Goal: Information Seeking & Learning: Learn about a topic

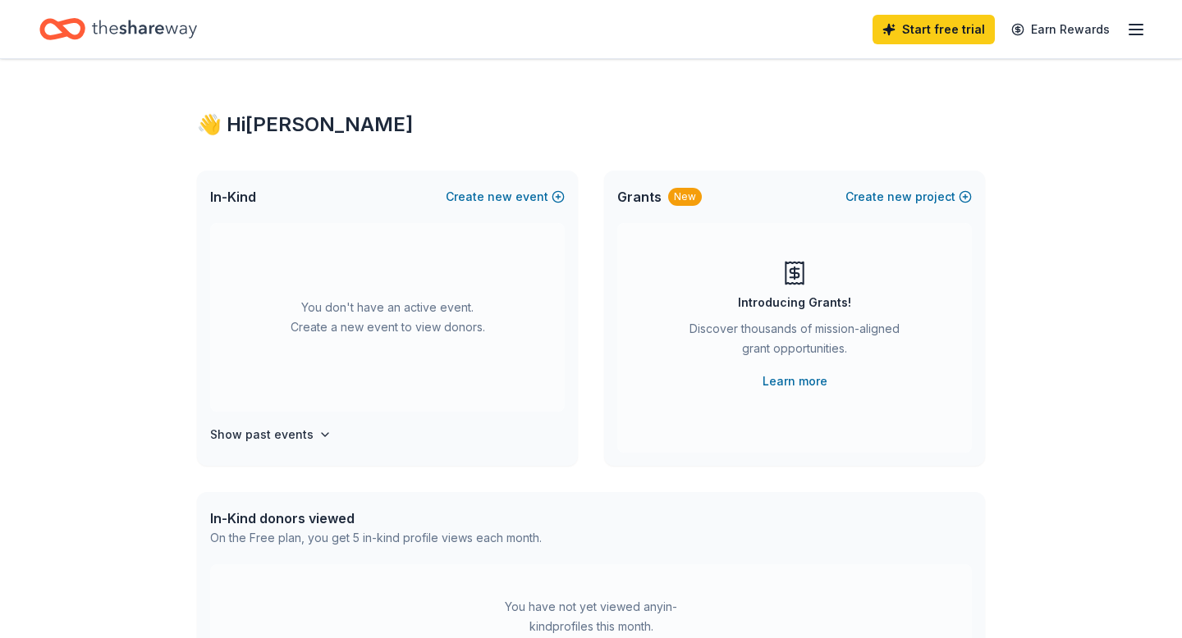
click at [1127, 25] on icon "button" at bounding box center [1136, 30] width 20 height 20
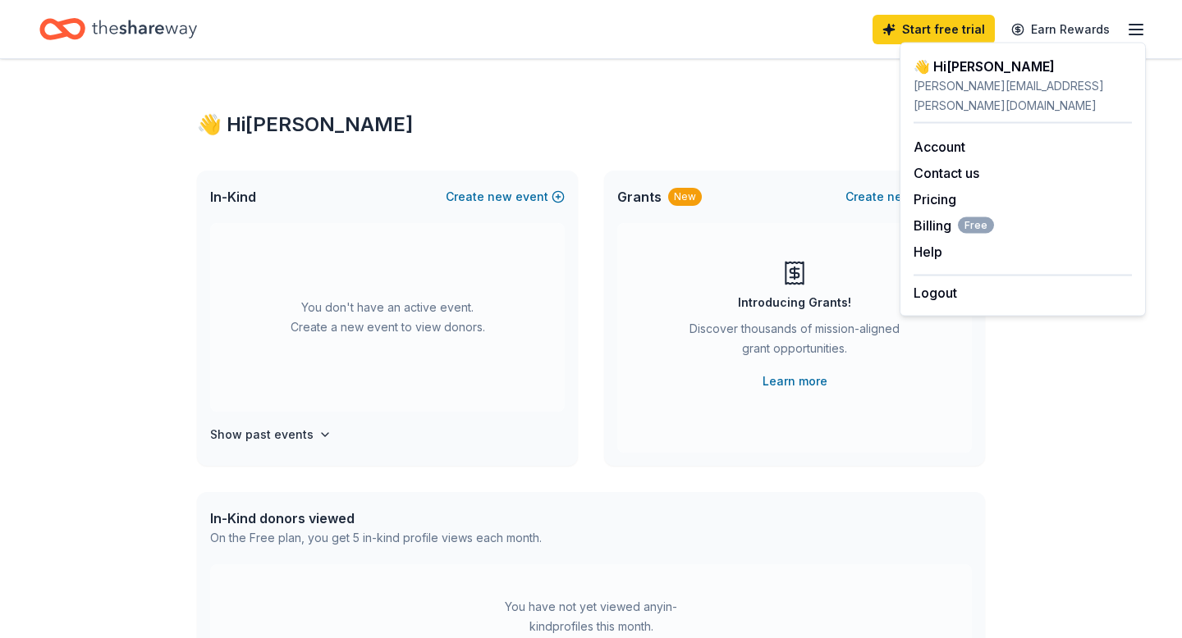
click at [948, 190] on div "Account Contact us Pricing Billing Free Help Earn rewards" at bounding box center [1022, 199] width 218 height 151
click at [947, 191] on link "Pricing" at bounding box center [934, 199] width 43 height 16
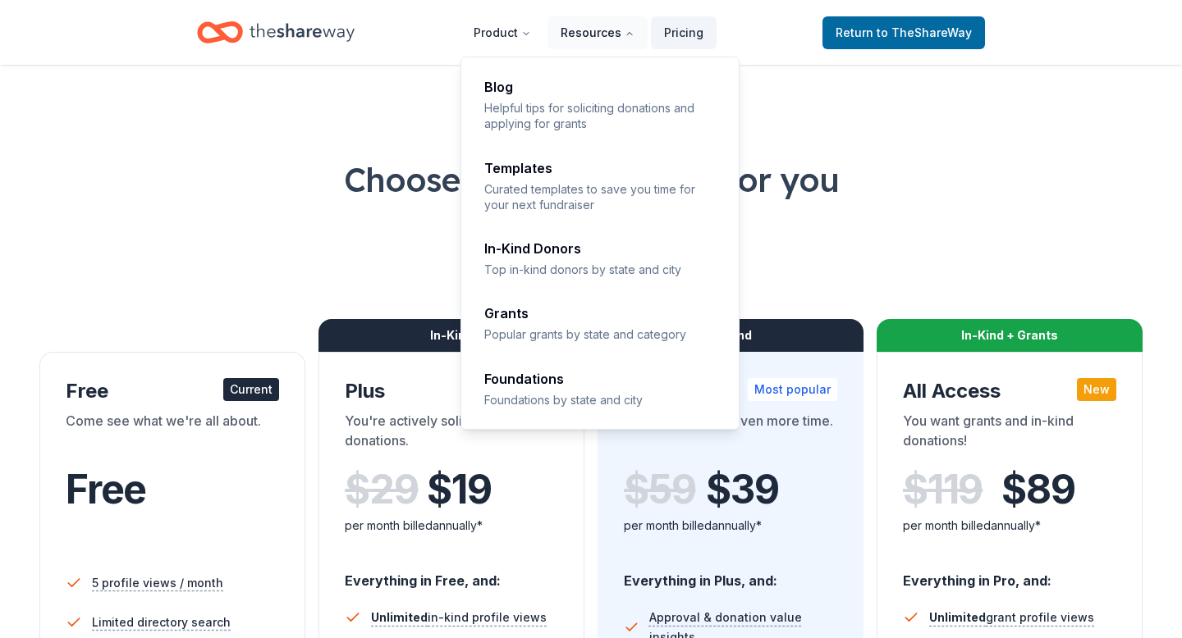
click at [603, 31] on button "Resources" at bounding box center [597, 32] width 100 height 33
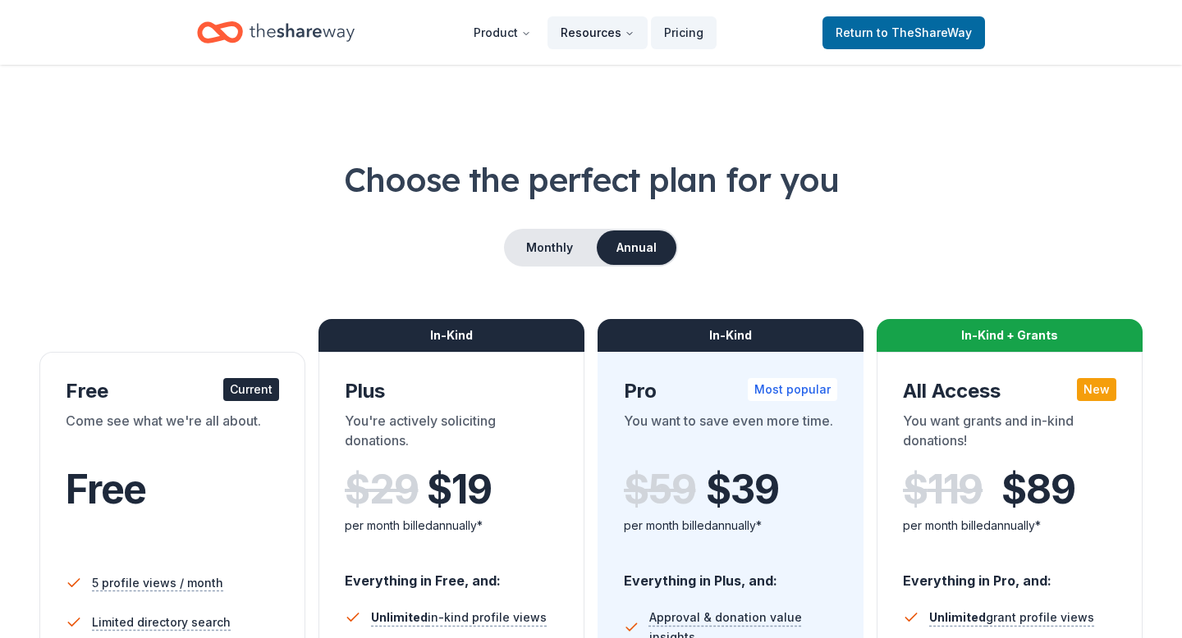
click at [619, 34] on button "Resources" at bounding box center [597, 32] width 100 height 33
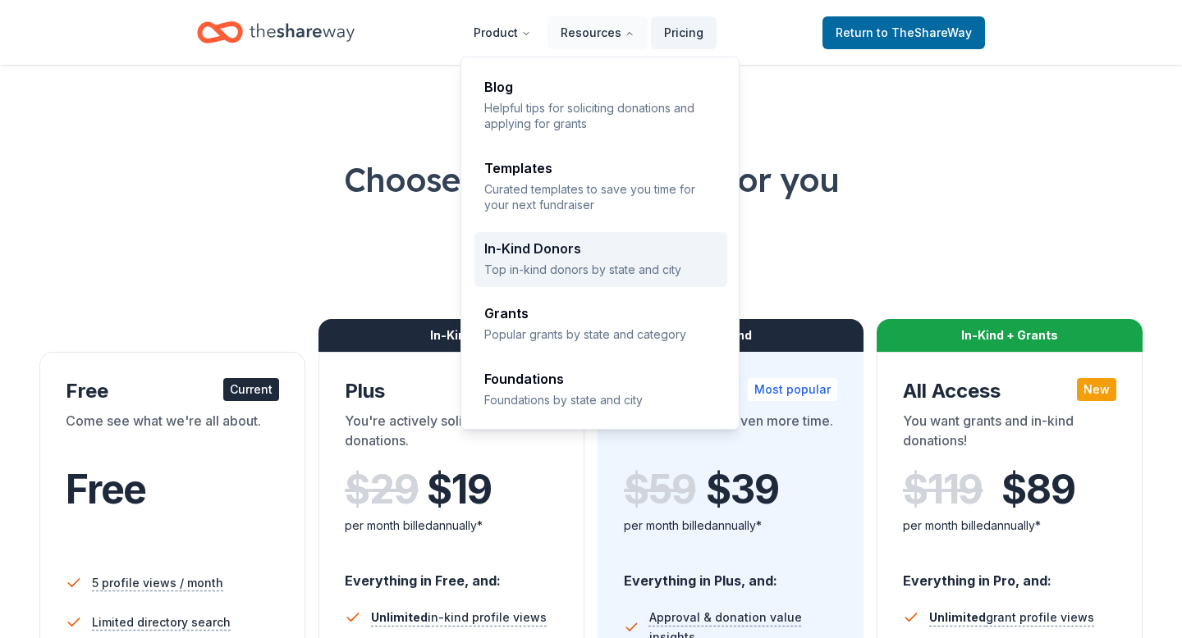
click at [614, 276] on p "Top in-kind donors by state and city" at bounding box center [600, 270] width 233 height 16
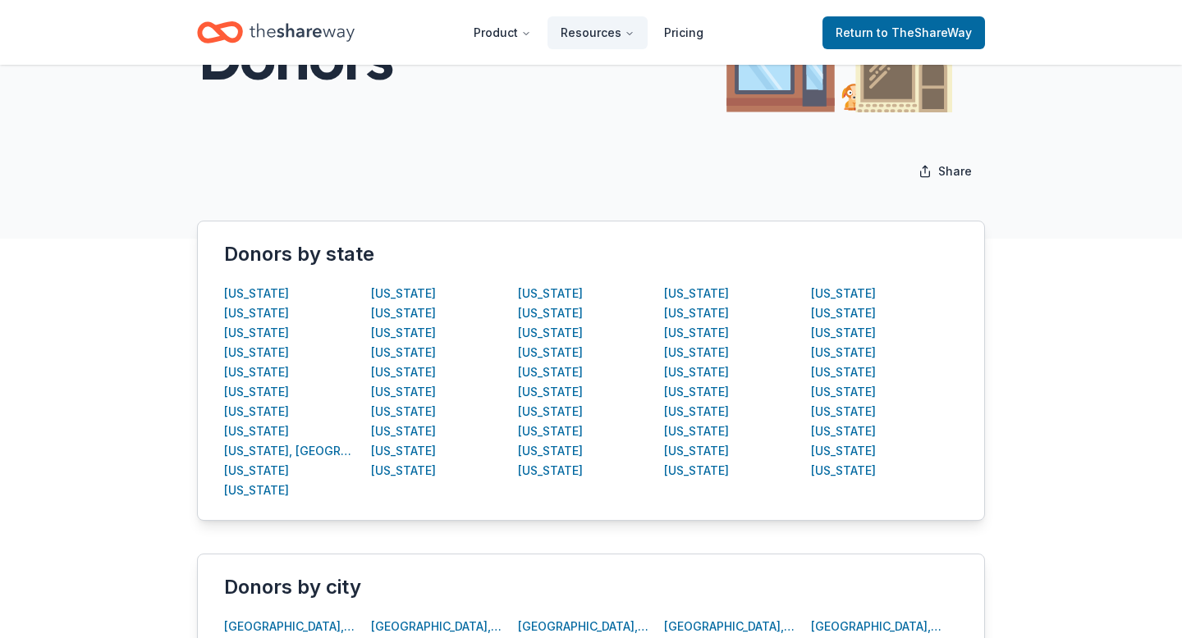
scroll to position [180, 0]
click at [702, 392] on div "Oklahoma" at bounding box center [696, 392] width 65 height 20
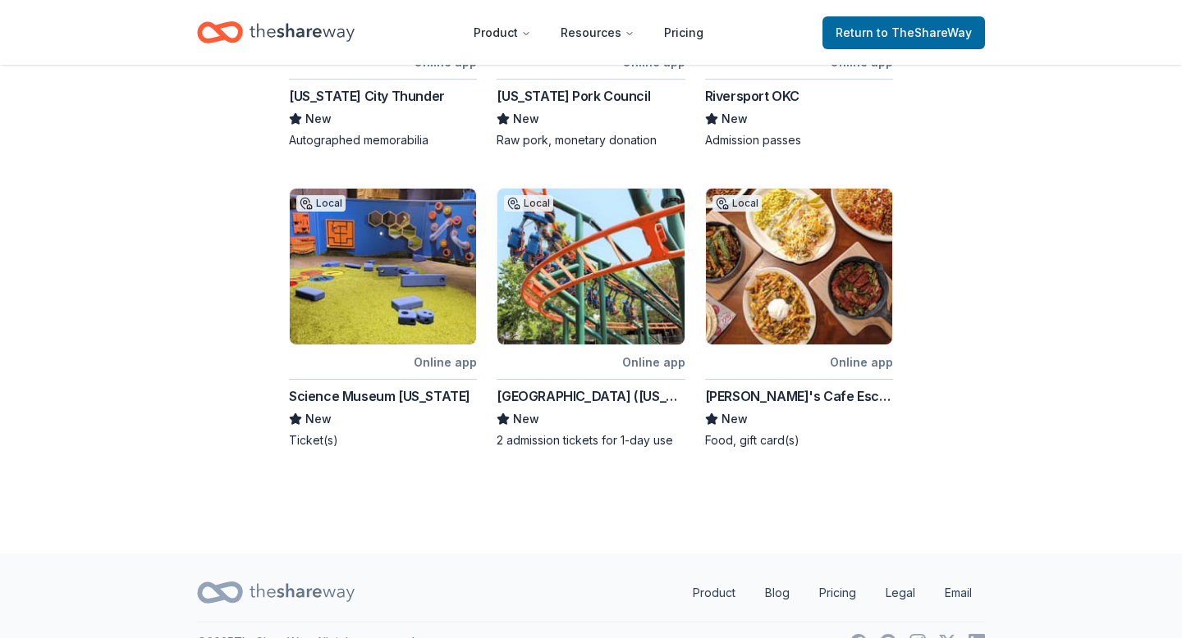
scroll to position [823, 0]
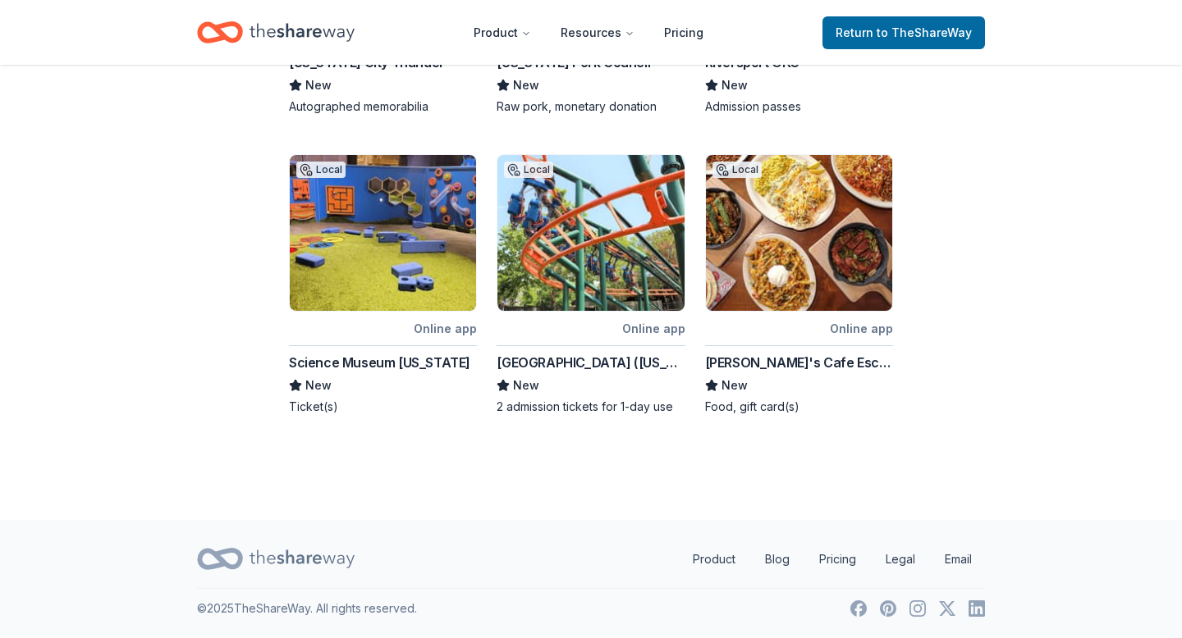
click at [394, 359] on div "Science Museum Oklahoma" at bounding box center [379, 363] width 181 height 20
click at [799, 361] on div "[PERSON_NAME]'s Cafe Escondido" at bounding box center [799, 363] width 188 height 20
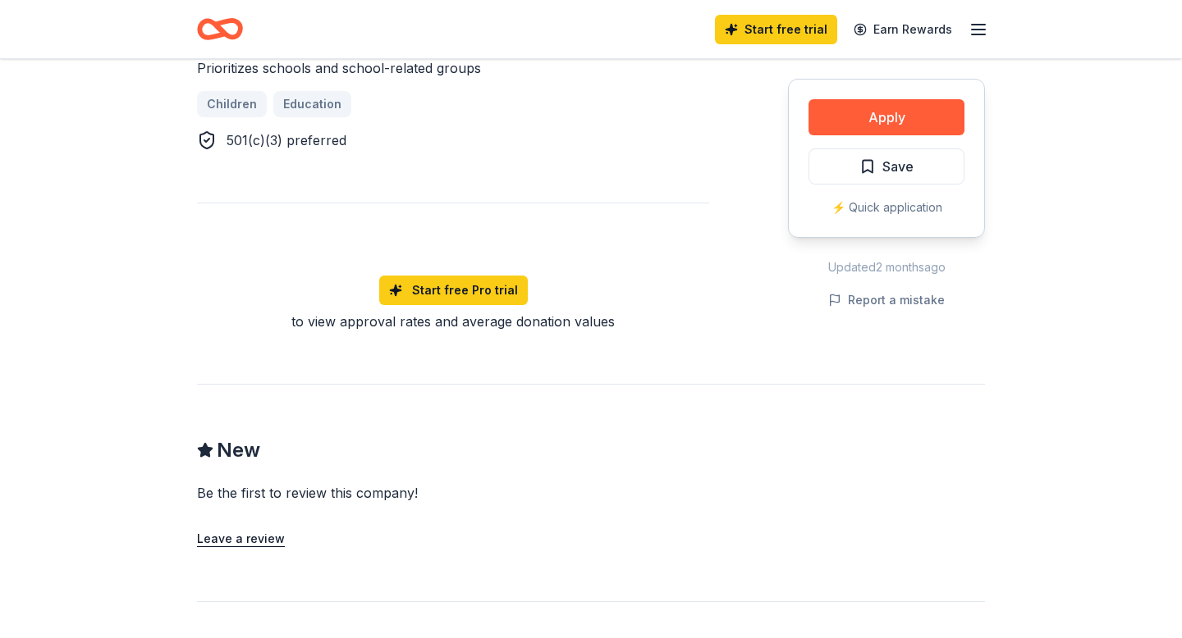
scroll to position [1064, 0]
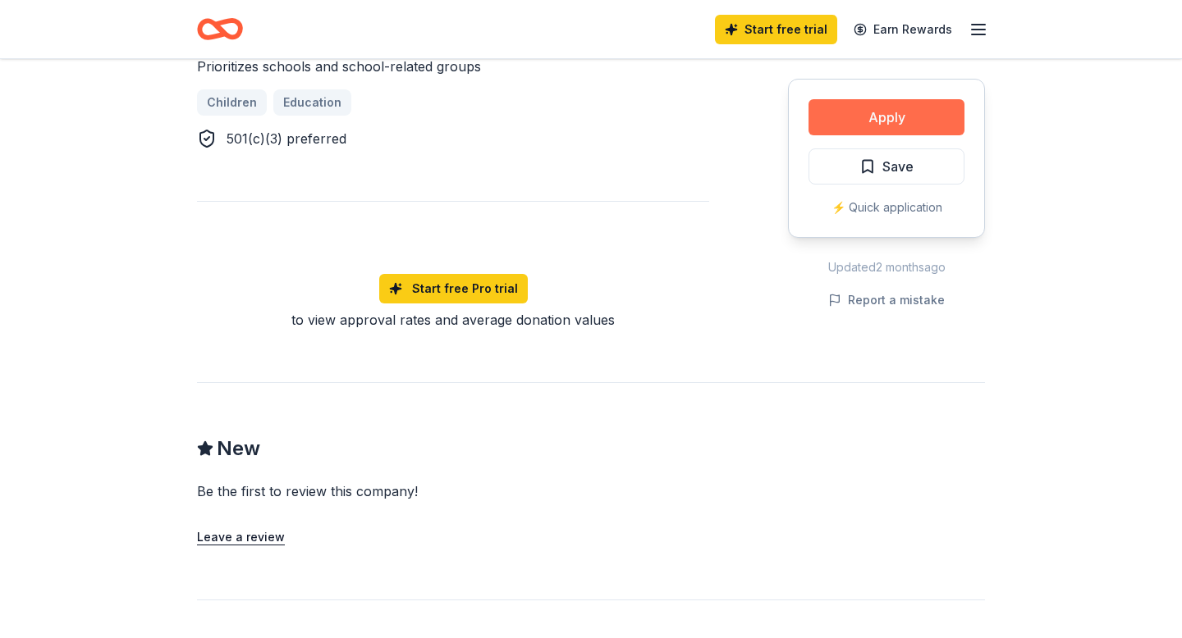
click at [876, 119] on button "Apply" at bounding box center [886, 117] width 156 height 36
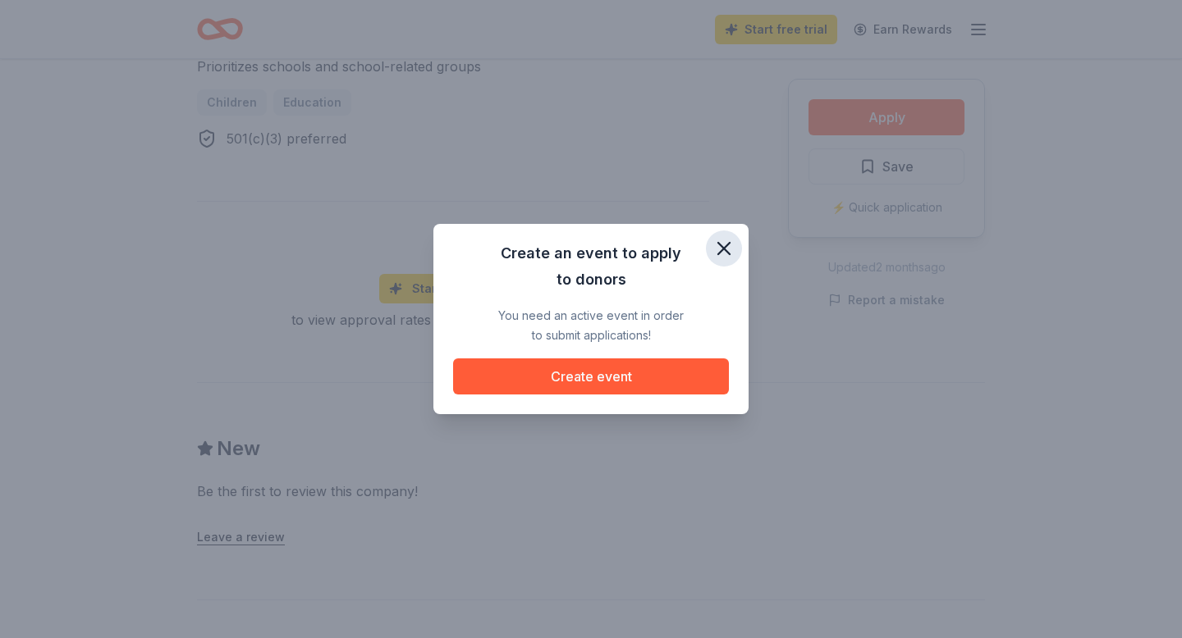
click at [725, 250] on icon "button" at bounding box center [723, 248] width 23 height 23
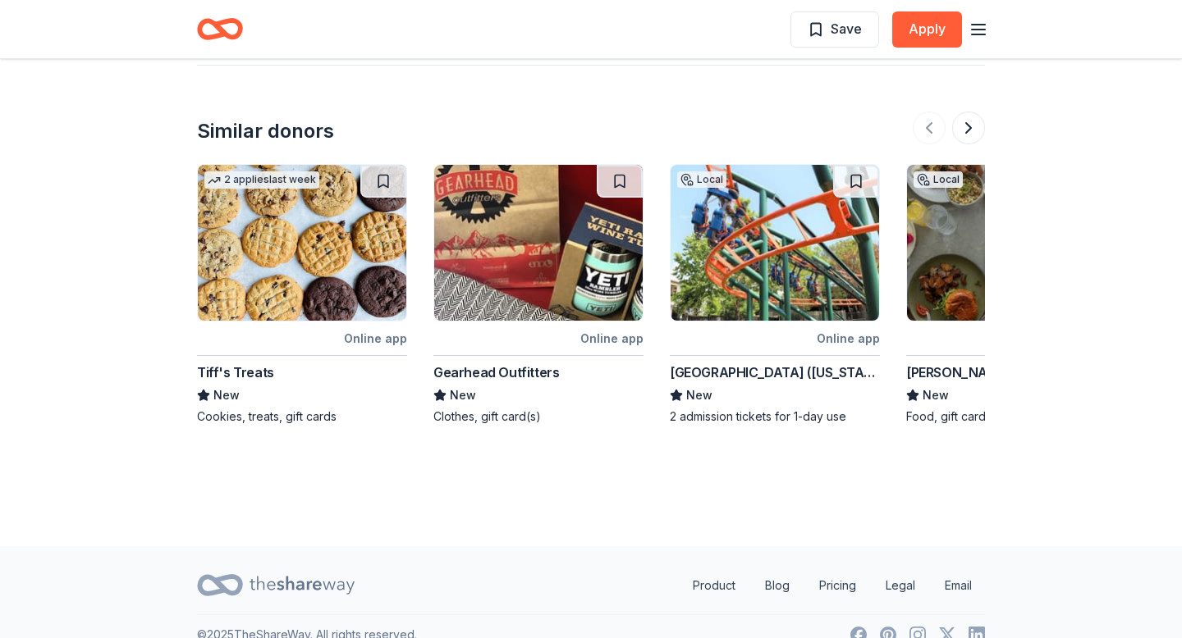
scroll to position [1626, 0]
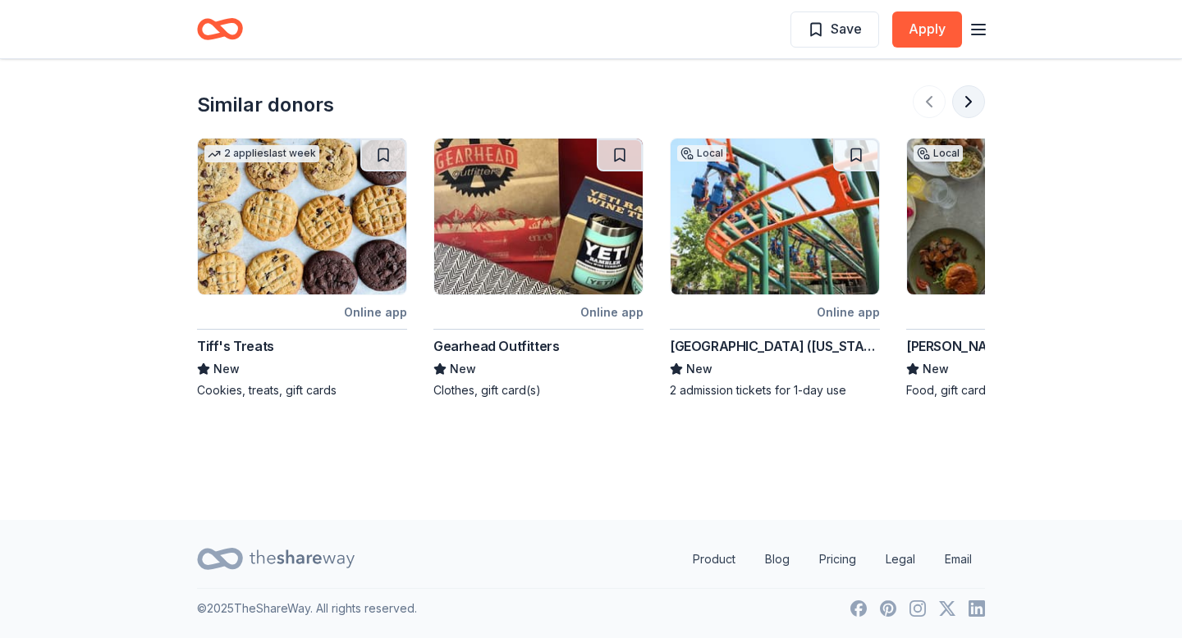
click at [973, 109] on button at bounding box center [968, 101] width 33 height 33
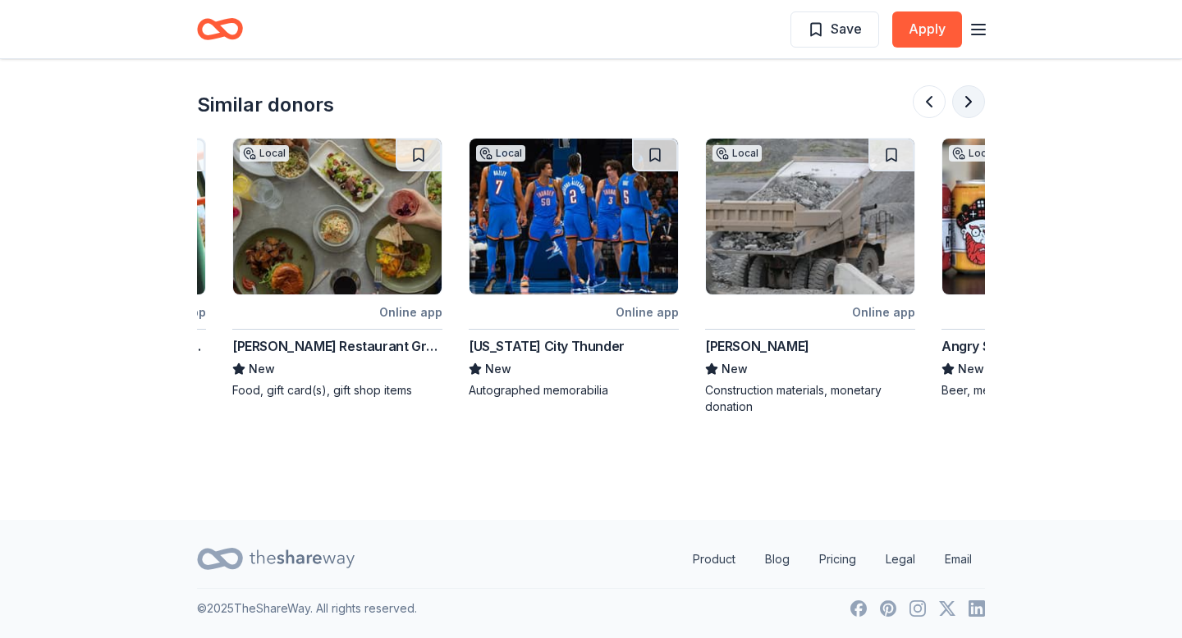
scroll to position [0, 709]
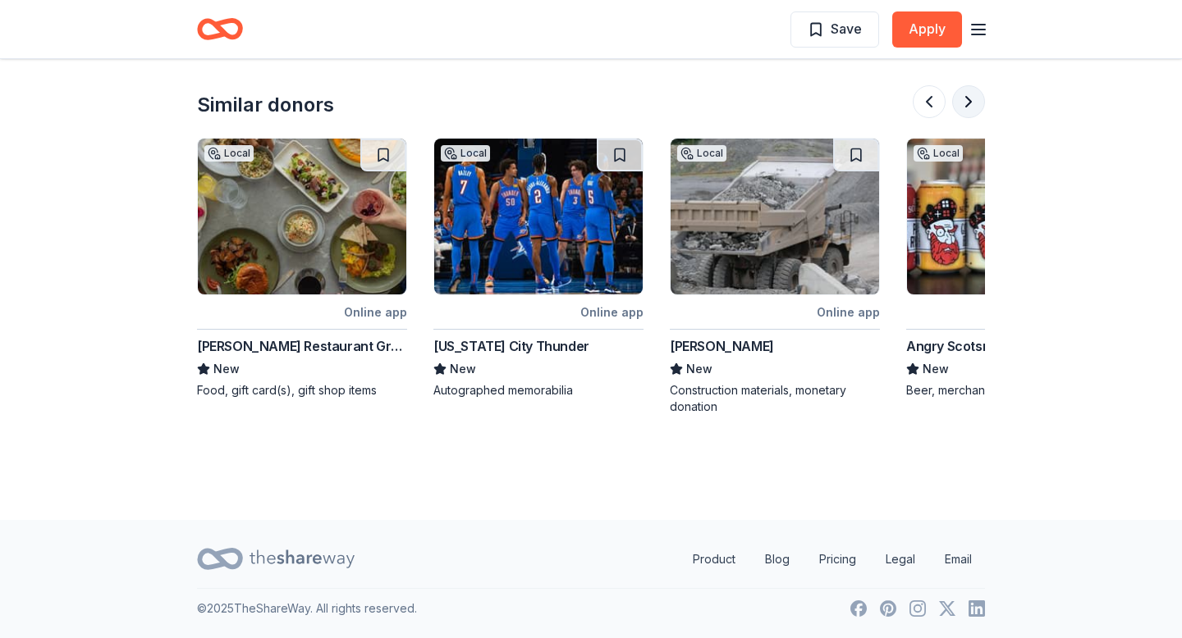
click at [973, 110] on button at bounding box center [968, 101] width 33 height 33
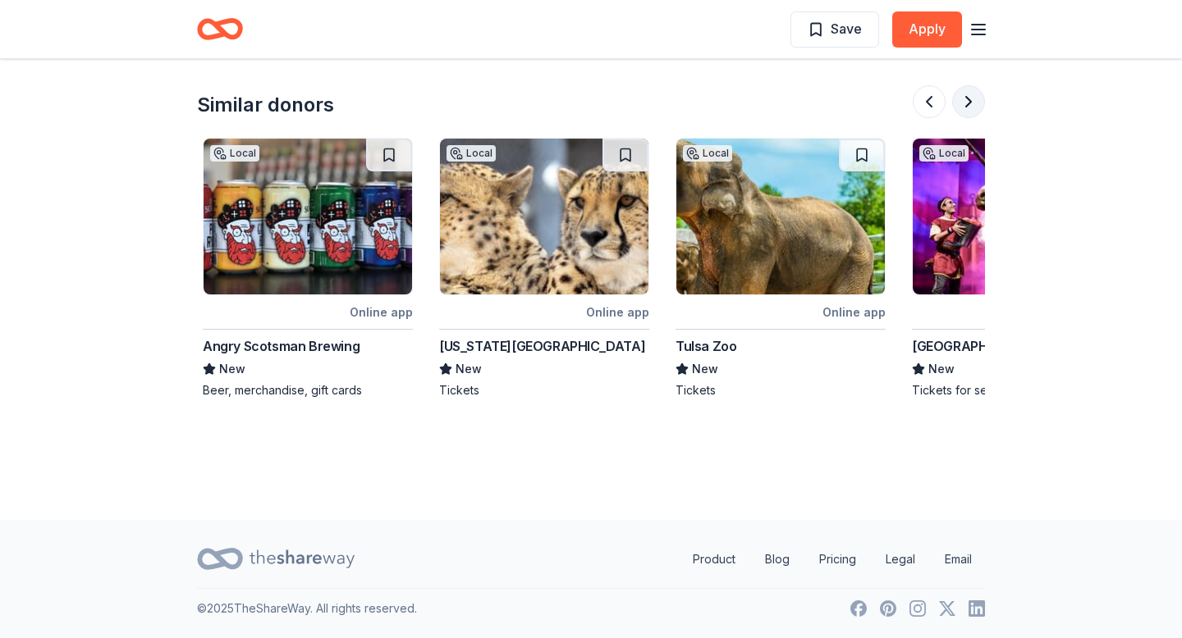
scroll to position [0, 1418]
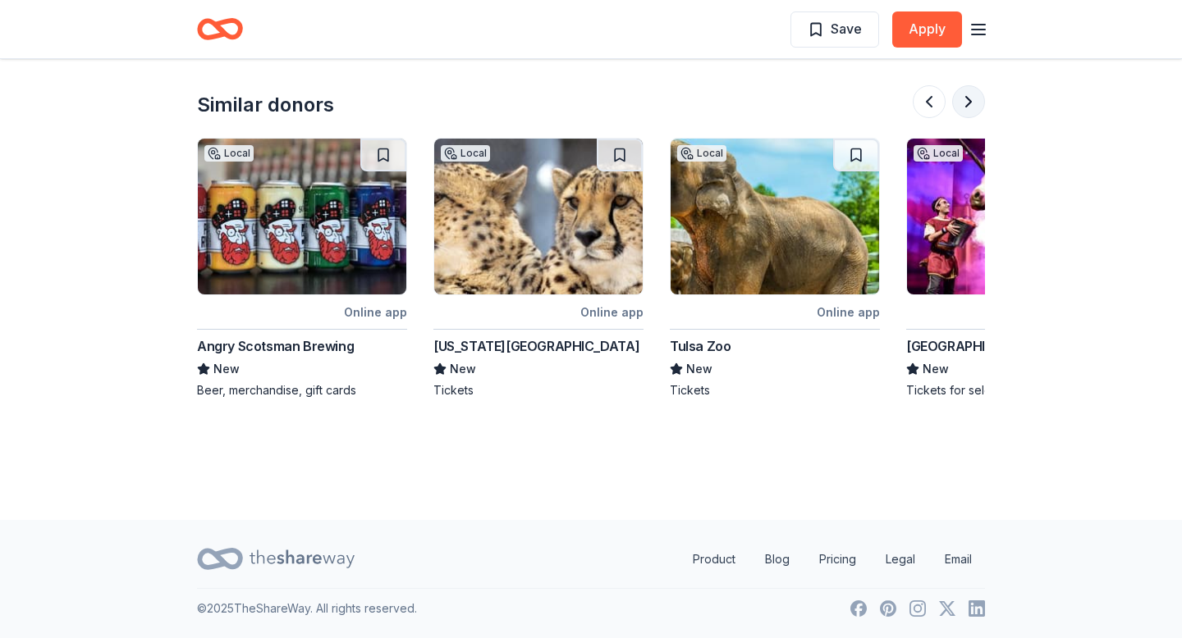
click at [974, 110] on button at bounding box center [968, 101] width 33 height 33
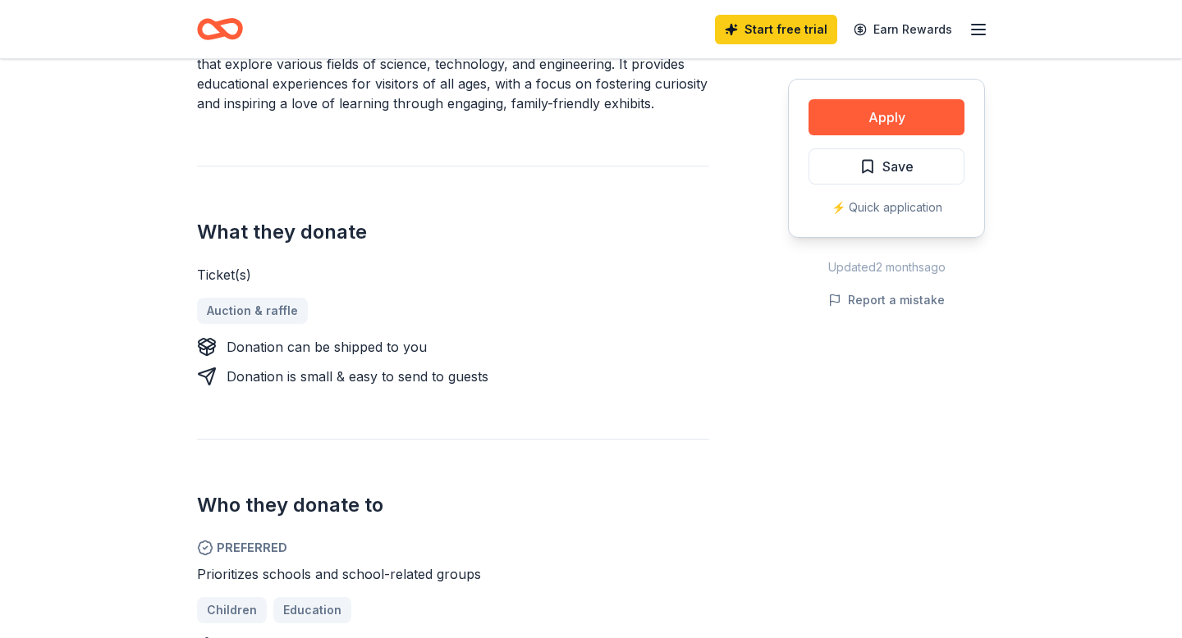
scroll to position [462, 0]
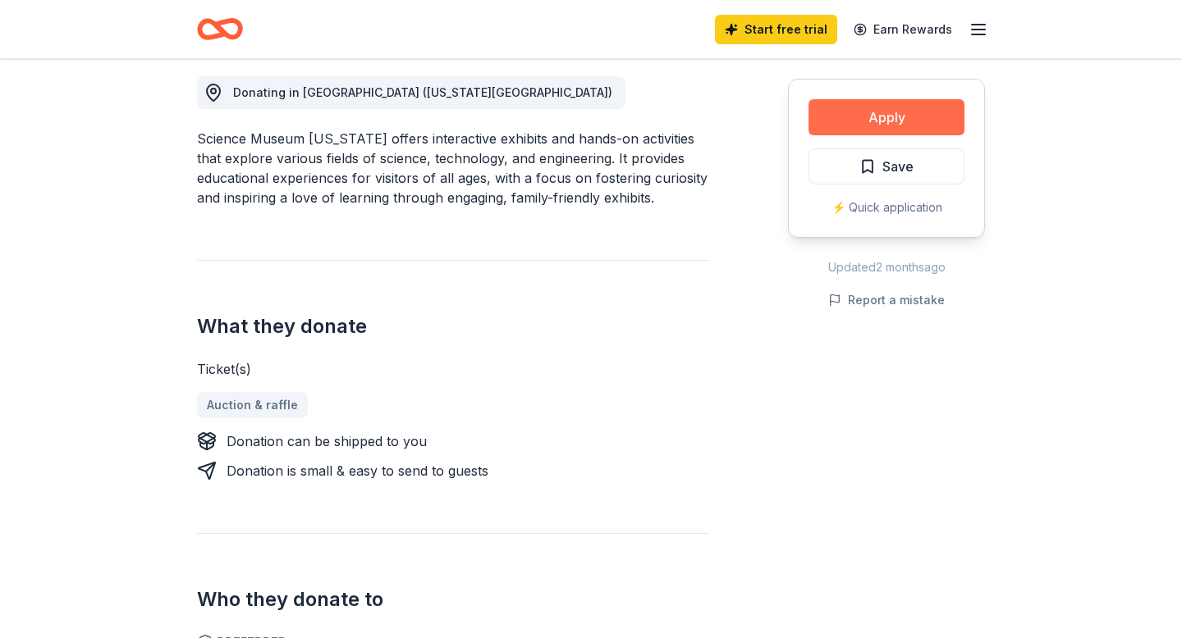
click at [844, 103] on button "Apply" at bounding box center [886, 117] width 156 height 36
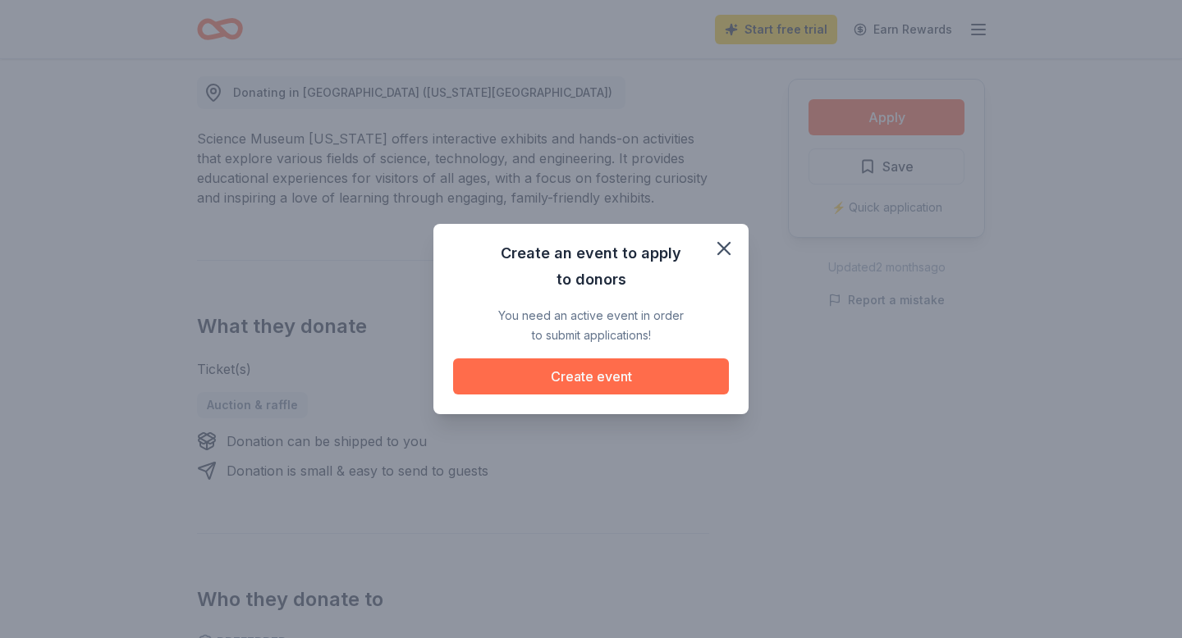
click at [555, 382] on button "Create event" at bounding box center [591, 377] width 276 height 36
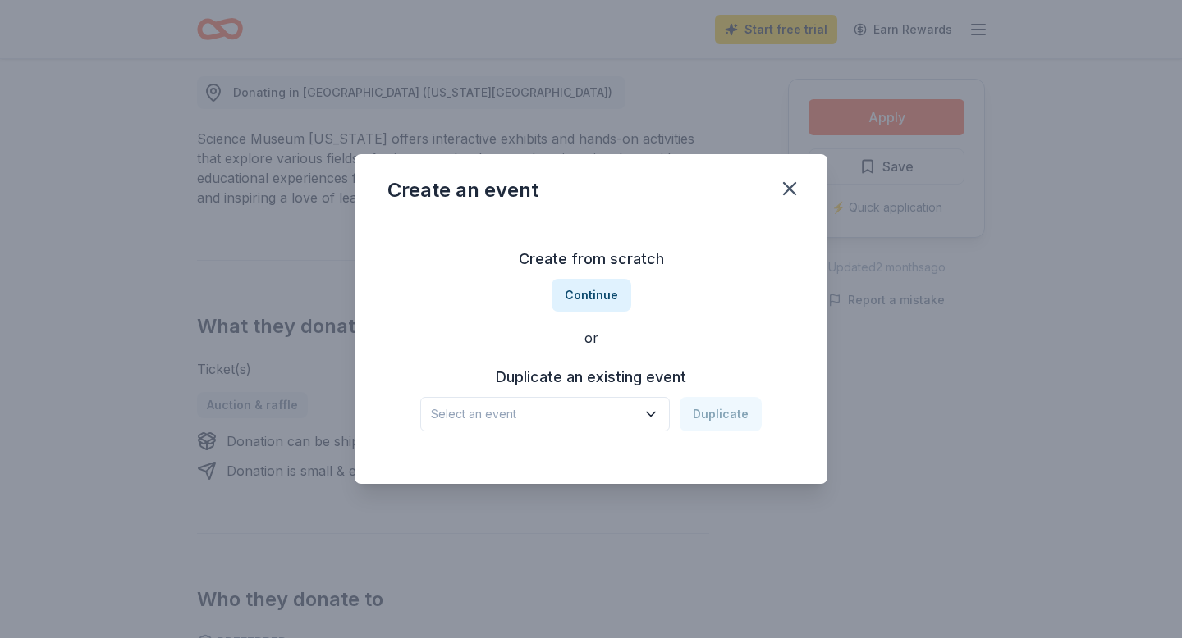
click at [565, 409] on span "Select an event" at bounding box center [533, 415] width 205 height 20
click at [793, 181] on div "Create an event Create from scratch Continue or Duplicate an existing event Sel…" at bounding box center [591, 319] width 473 height 330
click at [781, 176] on button "button" at bounding box center [789, 189] width 36 height 36
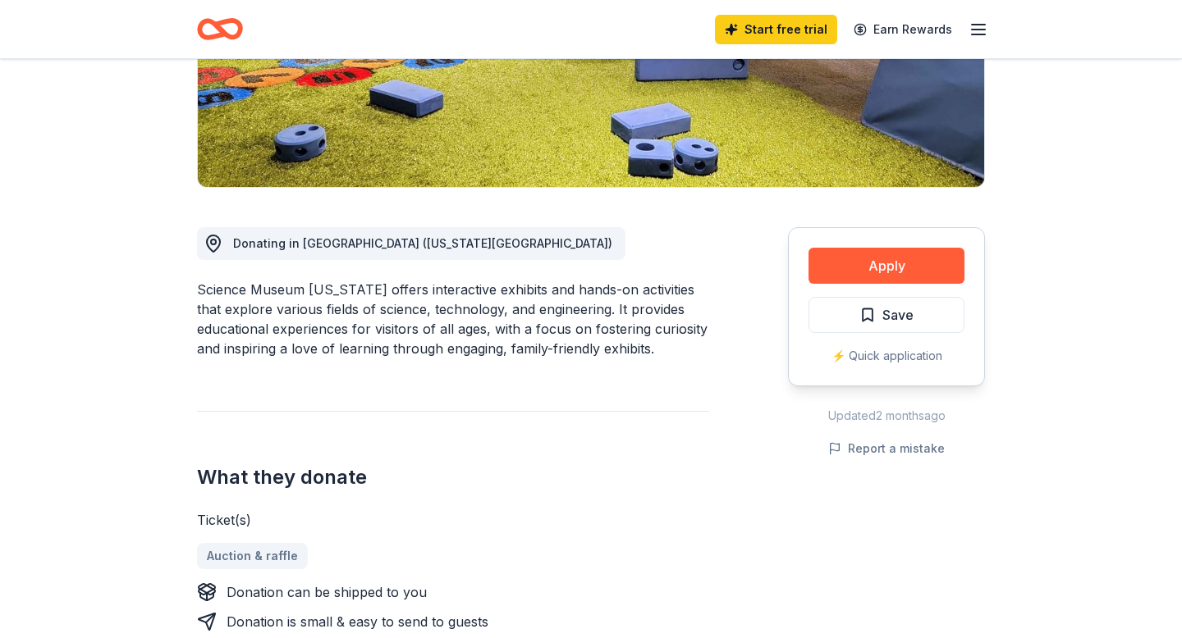
scroll to position [308, 0]
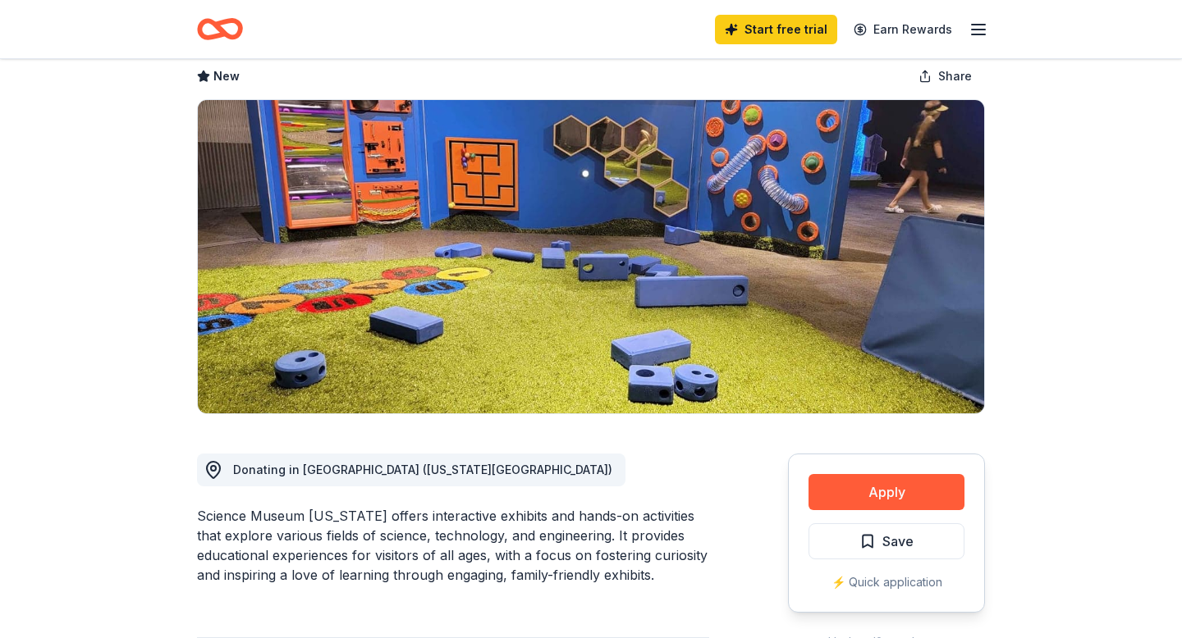
scroll to position [0, 0]
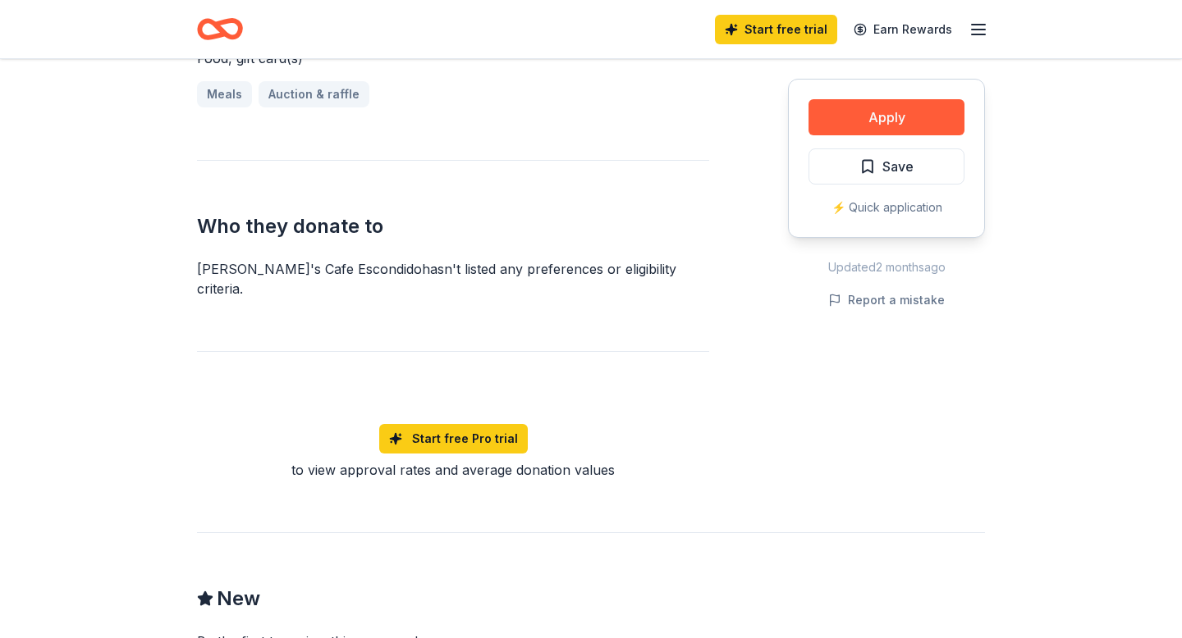
scroll to position [827, 0]
